Goal: Navigation & Orientation: Find specific page/section

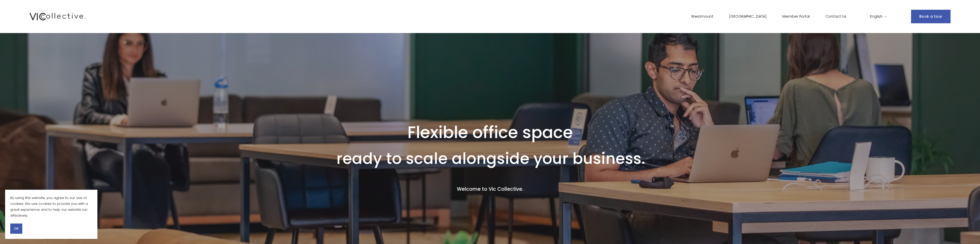
click at [713, 17] on link "Westmount" at bounding box center [702, 16] width 22 height 7
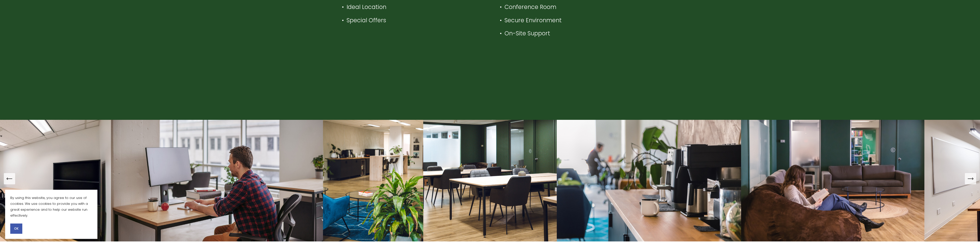
scroll to position [564, 0]
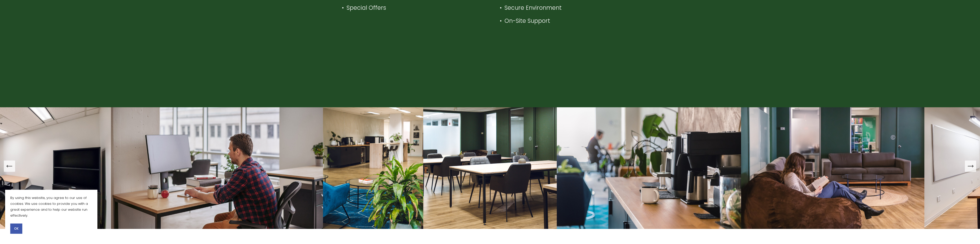
click at [18, 229] on span "OK" at bounding box center [16, 229] width 4 height 5
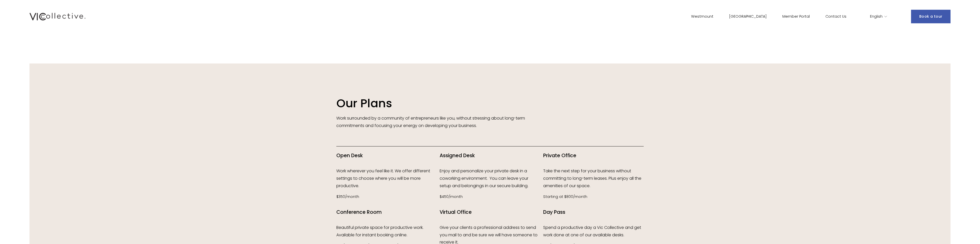
scroll to position [615, 0]
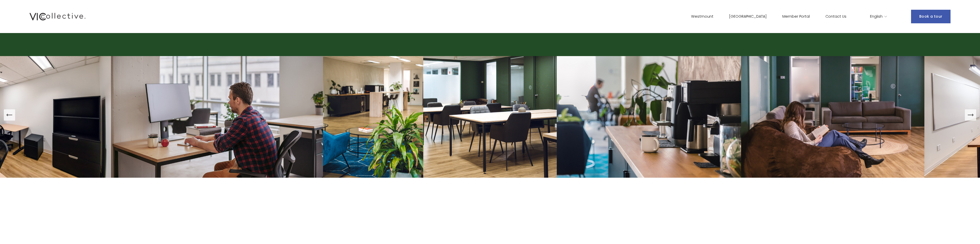
click at [973, 119] on div "Next Slide" at bounding box center [970, 115] width 7 height 7
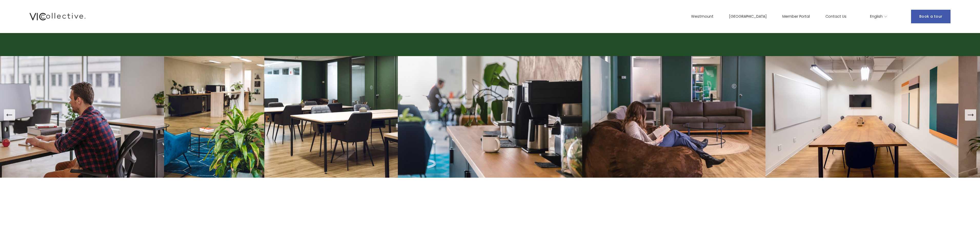
click at [973, 119] on div "Next Slide" at bounding box center [970, 115] width 7 height 7
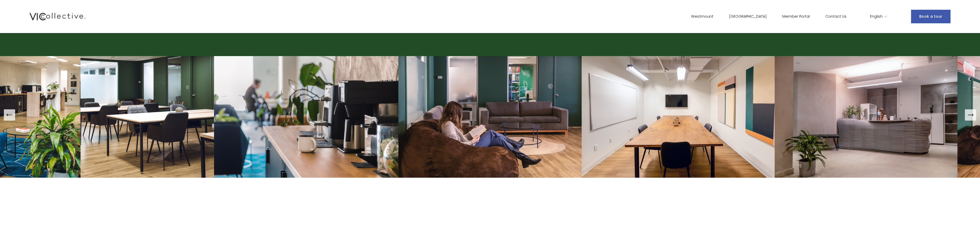
click at [973, 119] on div "Next Slide" at bounding box center [970, 115] width 7 height 7
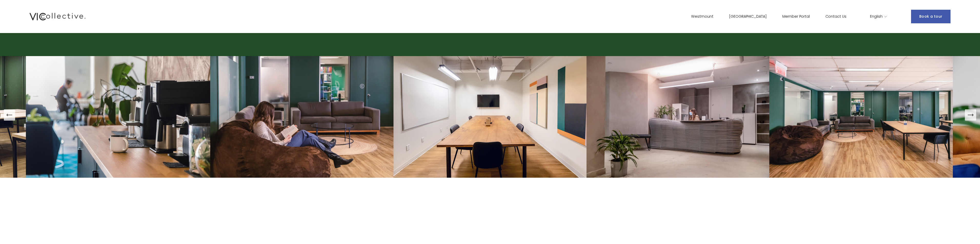
click at [973, 119] on div "Next Slide" at bounding box center [970, 115] width 7 height 7
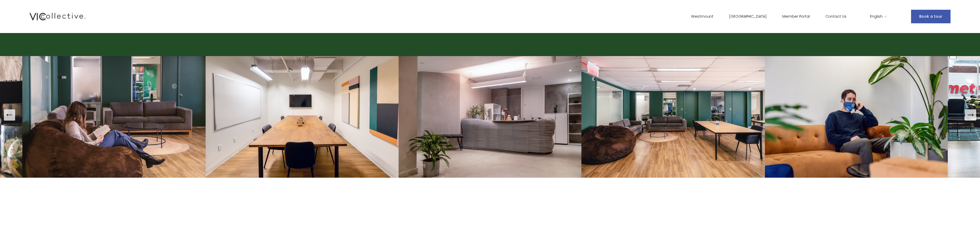
click at [971, 115] on icon "Next Slide" at bounding box center [970, 115] width 5 height 0
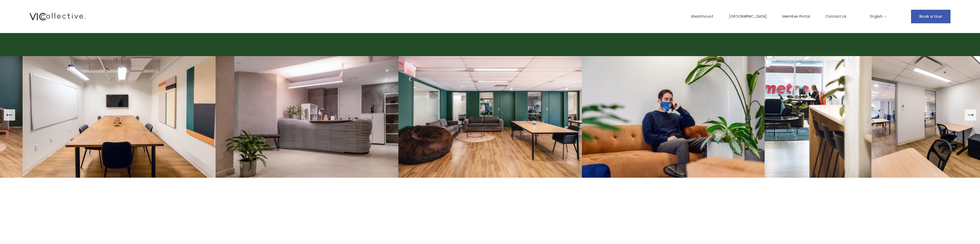
click at [971, 115] on icon "Next Slide" at bounding box center [970, 115] width 5 height 0
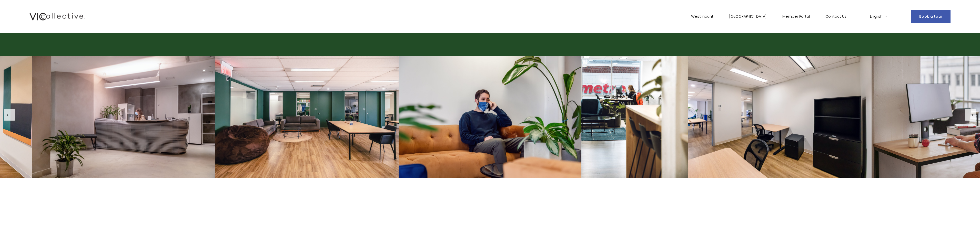
click at [971, 115] on icon "Next Slide" at bounding box center [970, 115] width 5 height 0
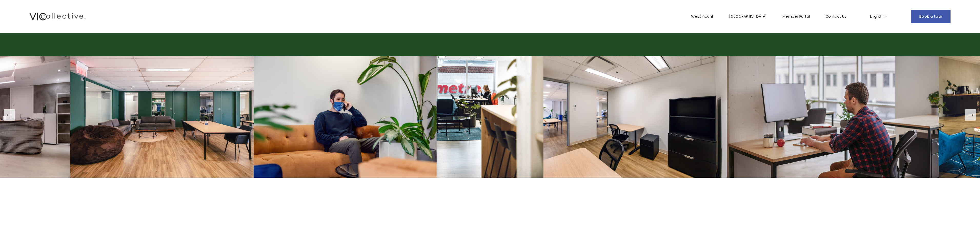
click at [971, 115] on icon "Next Slide" at bounding box center [970, 115] width 5 height 0
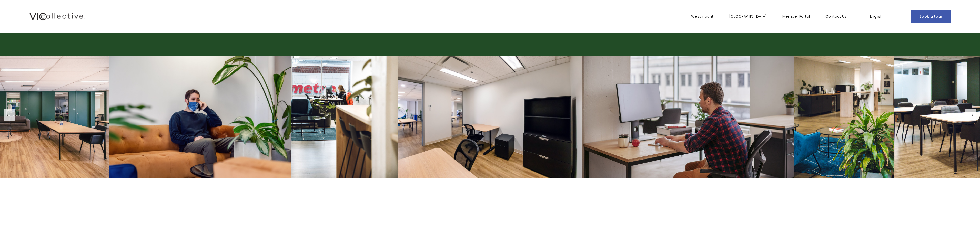
click at [971, 115] on icon "Next Slide" at bounding box center [970, 115] width 5 height 0
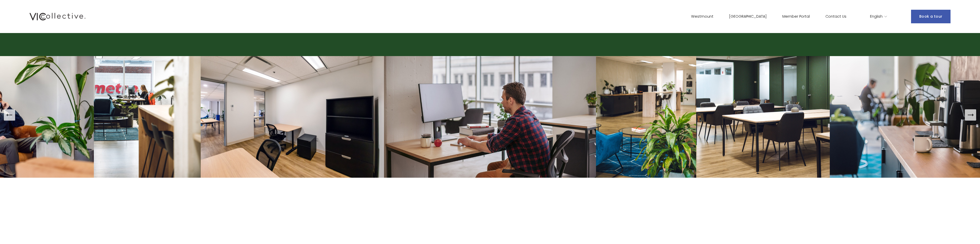
click at [971, 115] on icon "Next Slide" at bounding box center [970, 115] width 5 height 0
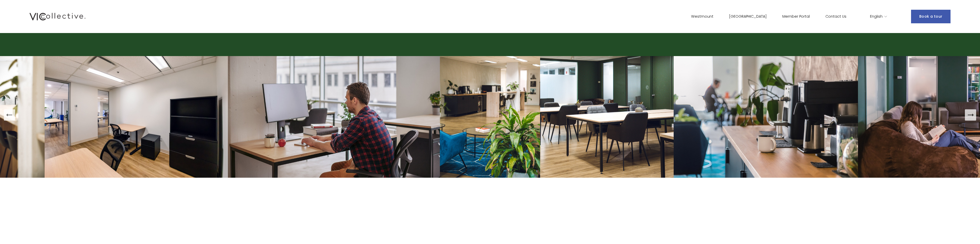
click at [971, 115] on icon "Next Slide" at bounding box center [970, 115] width 5 height 0
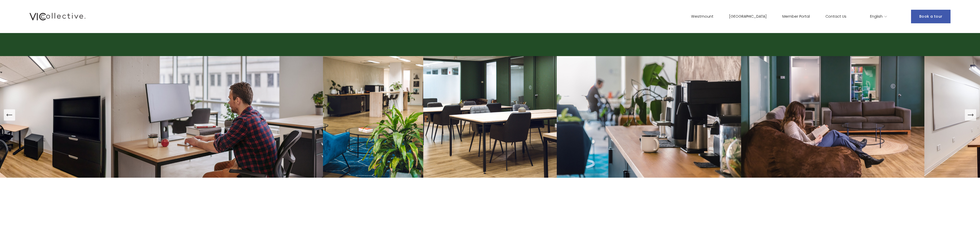
click at [971, 115] on icon "Next Slide" at bounding box center [970, 115] width 5 height 0
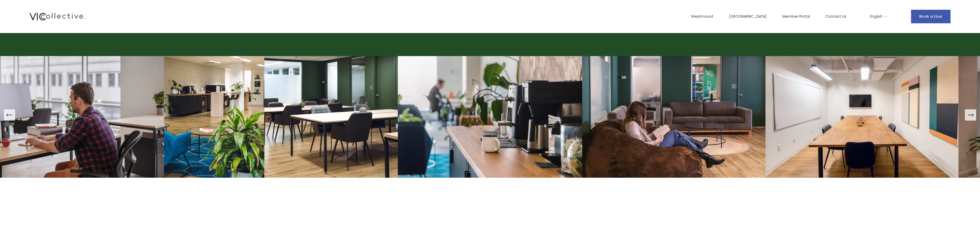
click at [971, 115] on icon "Next Slide" at bounding box center [970, 115] width 5 height 0
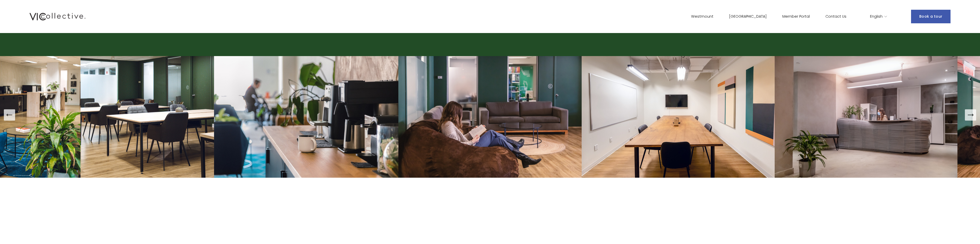
click at [971, 115] on icon "Next Slide" at bounding box center [970, 115] width 5 height 0
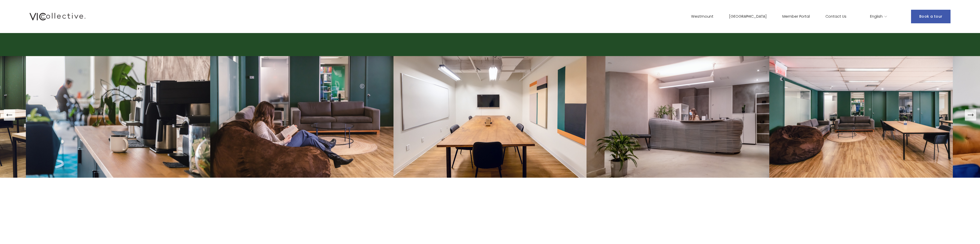
click at [971, 115] on icon "Next Slide" at bounding box center [970, 115] width 5 height 0
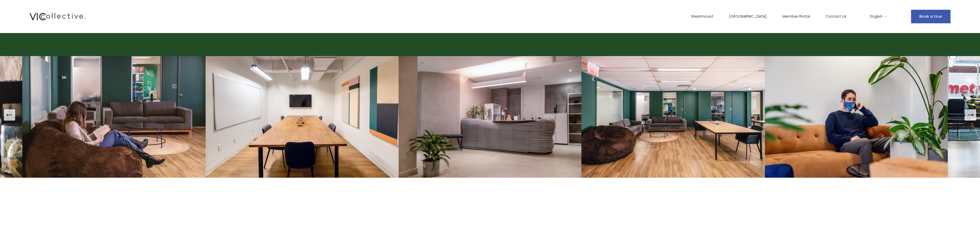
click at [971, 115] on icon "Next Slide" at bounding box center [970, 115] width 5 height 0
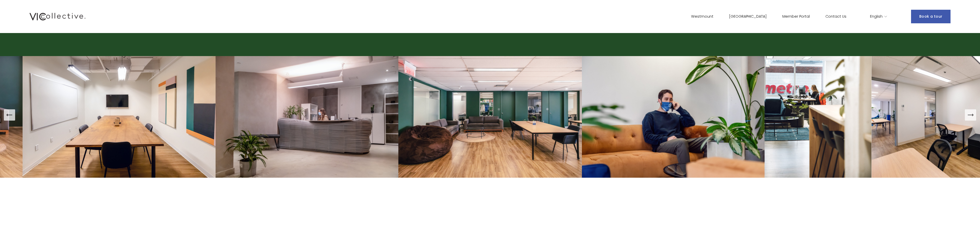
click at [968, 117] on icon "Next Slide" at bounding box center [970, 115] width 7 height 7
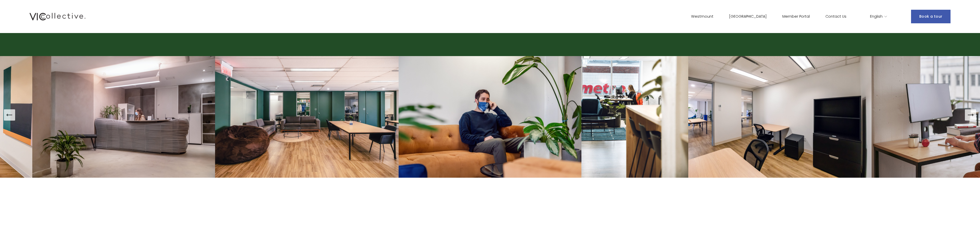
click at [968, 116] on icon "Next Slide" at bounding box center [970, 115] width 7 height 7
